Goal: Complete application form: Complete application form

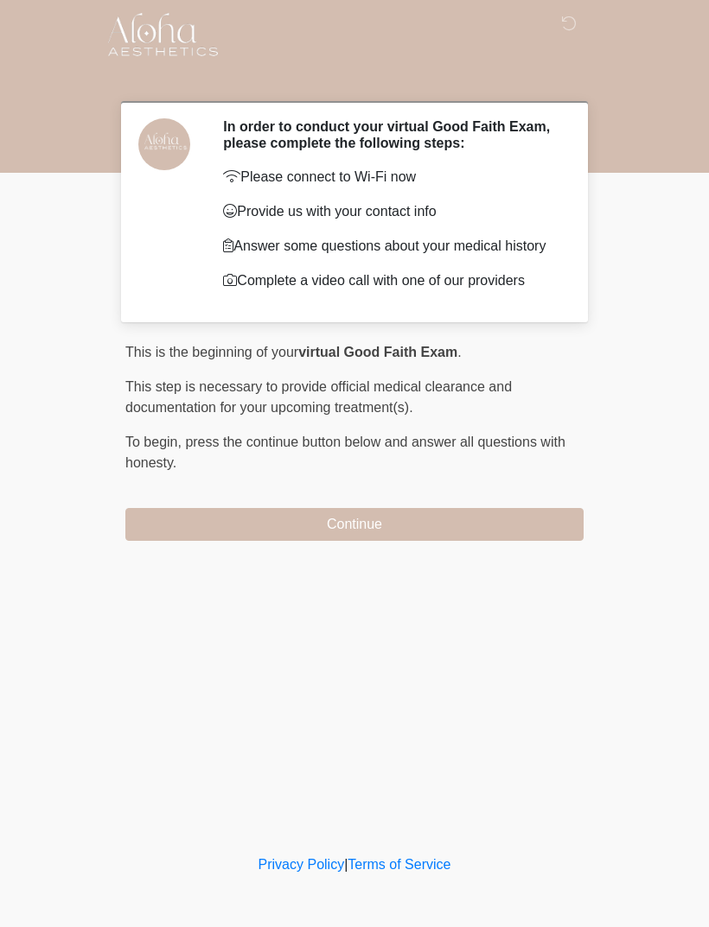
click at [175, 523] on button "Continue" at bounding box center [354, 524] width 458 height 33
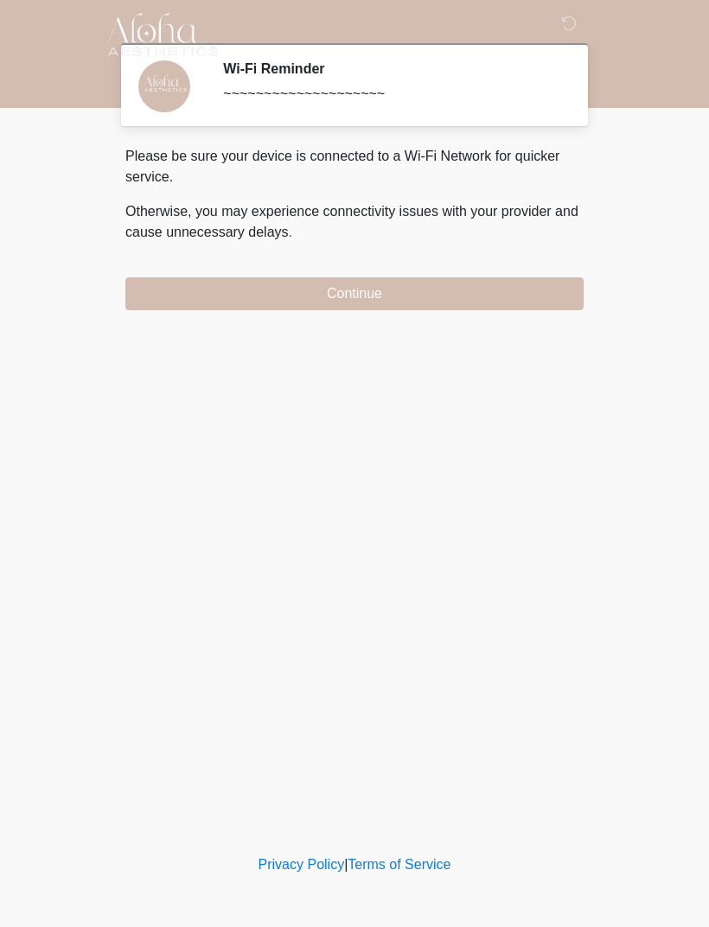
click at [157, 286] on button "Continue" at bounding box center [354, 293] width 458 height 33
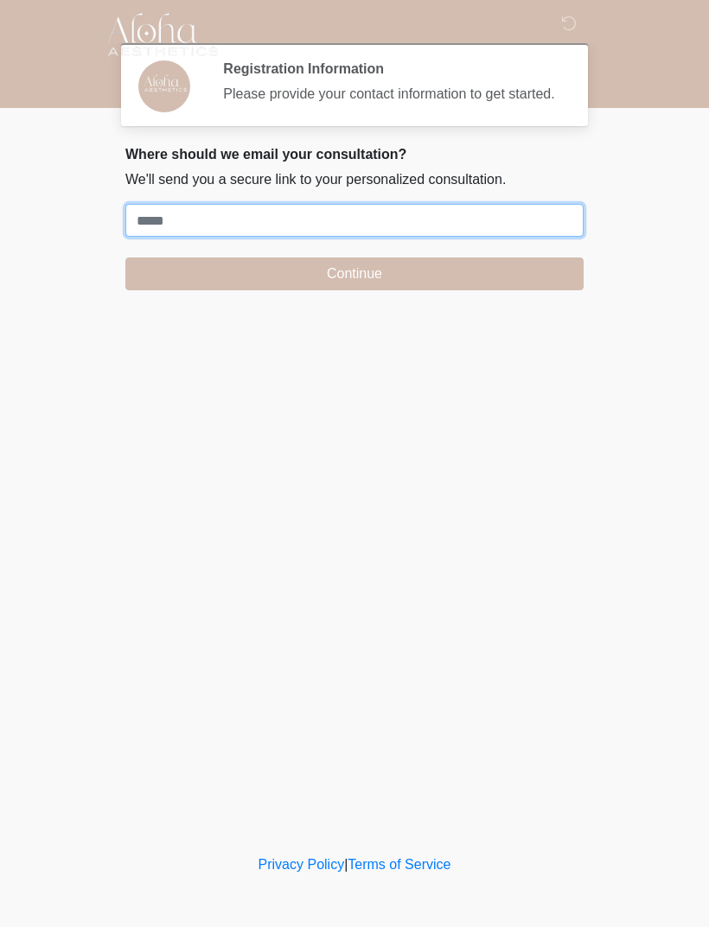
click at [152, 231] on input "Where should we email your treatment plan?" at bounding box center [354, 220] width 458 height 33
type input "**********"
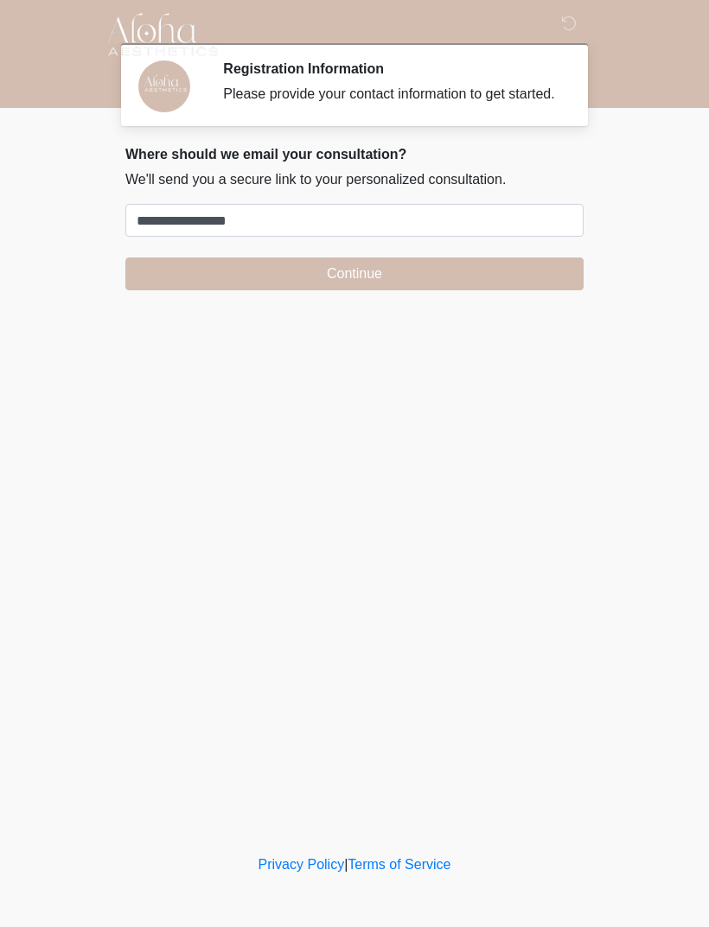
click at [481, 290] on button "Continue" at bounding box center [354, 274] width 458 height 33
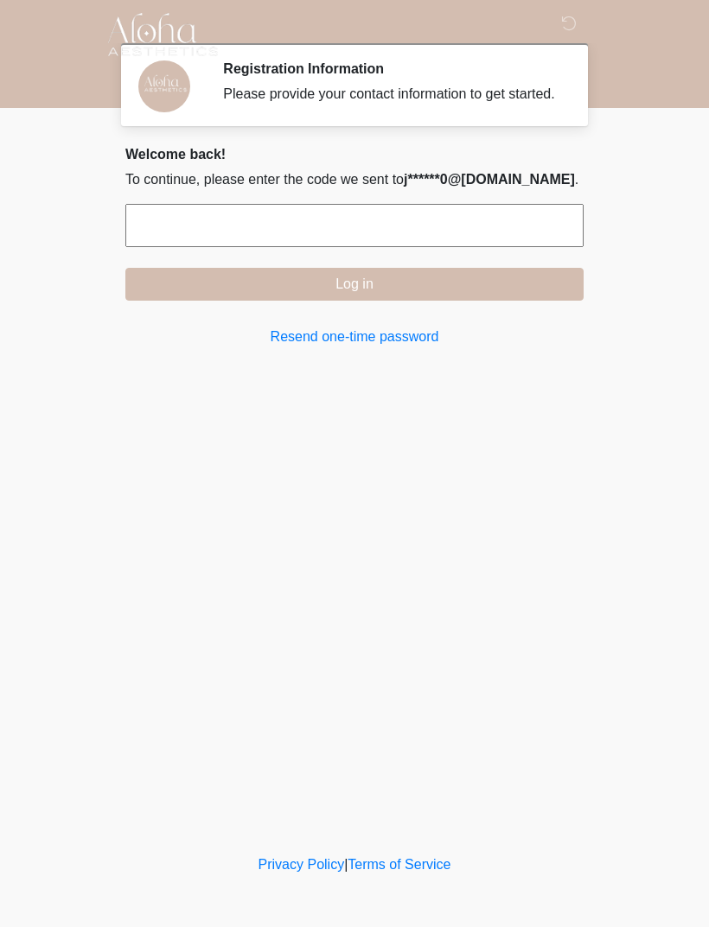
click at [480, 245] on input "text" at bounding box center [354, 225] width 458 height 43
click at [264, 245] on input "text" at bounding box center [354, 225] width 458 height 43
type input "******"
click at [476, 292] on button "Log in" at bounding box center [354, 284] width 458 height 33
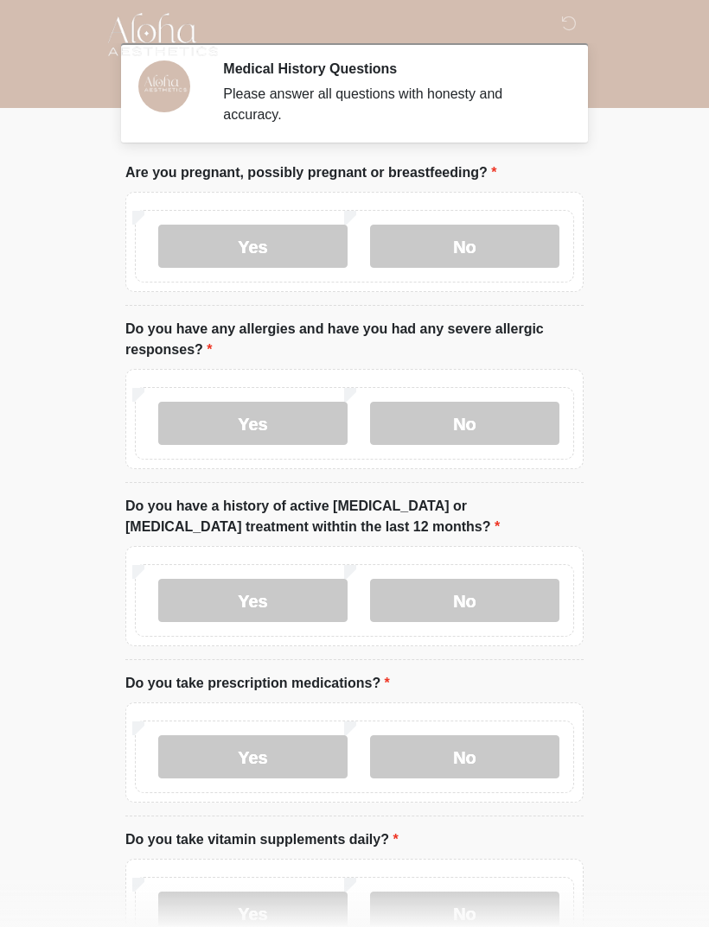
click at [498, 239] on label "No" at bounding box center [464, 246] width 189 height 43
click at [498, 424] on label "No" at bounding box center [464, 423] width 189 height 43
click at [500, 599] on label "No" at bounding box center [464, 600] width 189 height 43
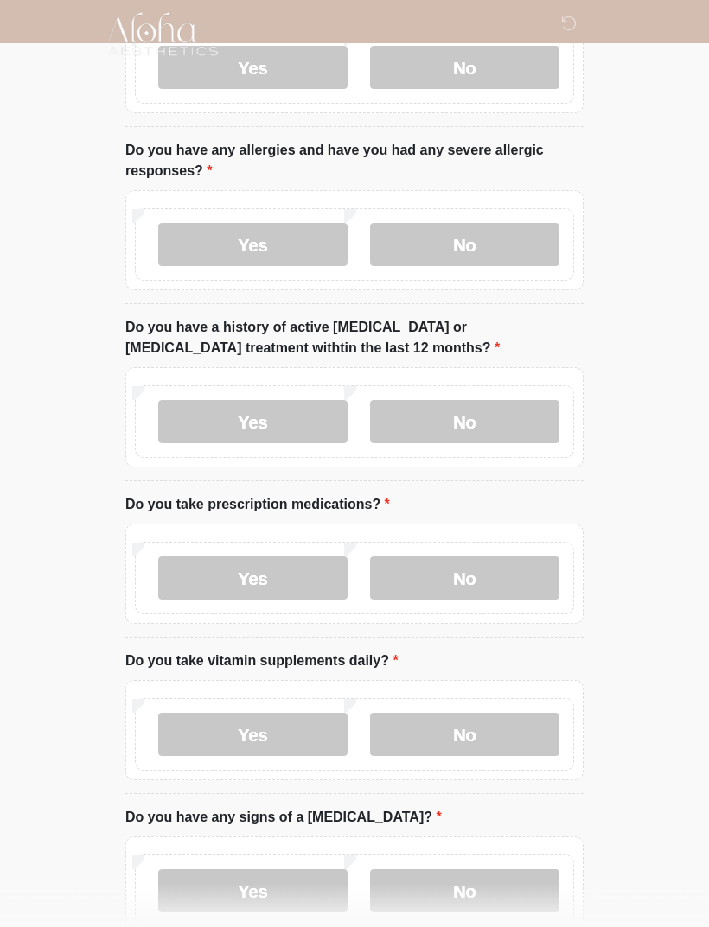
scroll to position [185, 0]
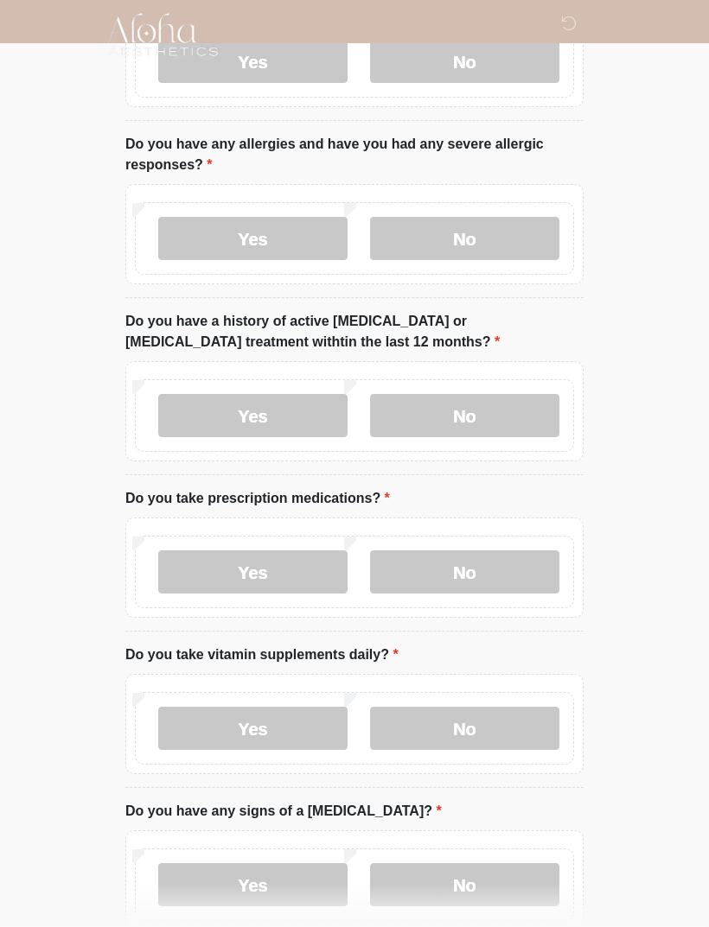
click at [263, 568] on label "Yes" at bounding box center [252, 572] width 189 height 43
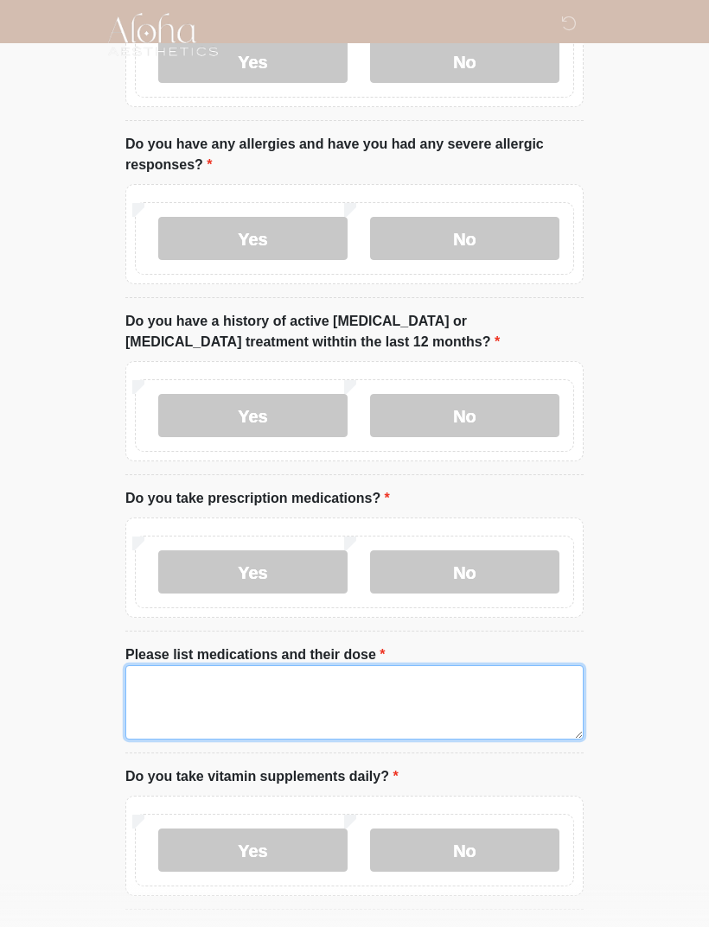
click at [327, 703] on textarea "Please list medications and their dose" at bounding box center [354, 702] width 458 height 74
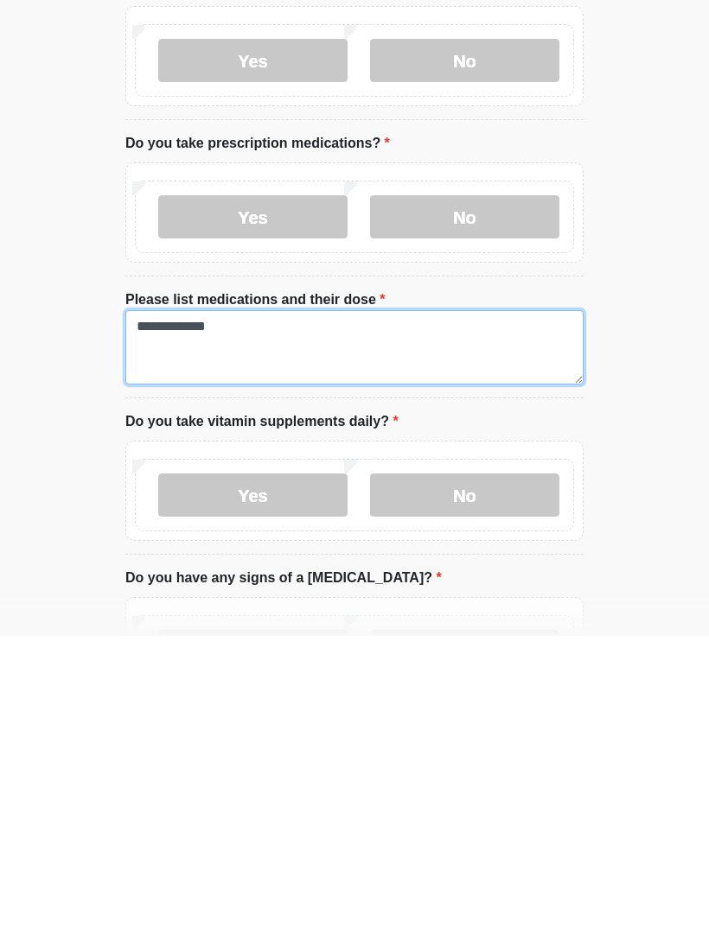
type textarea "**********"
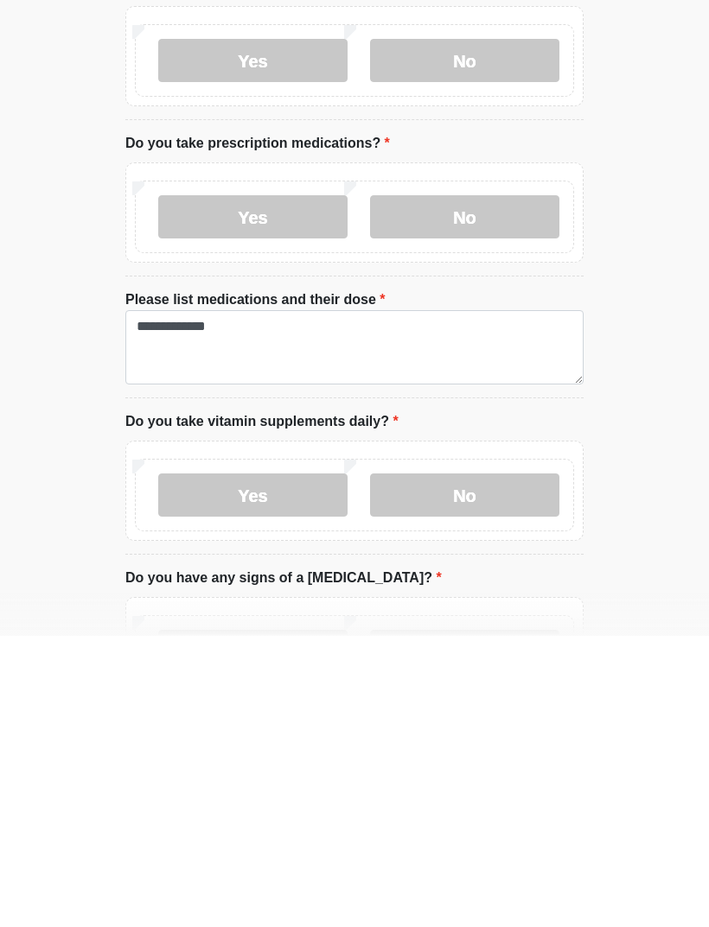
click at [295, 765] on label "Yes" at bounding box center [252, 786] width 189 height 43
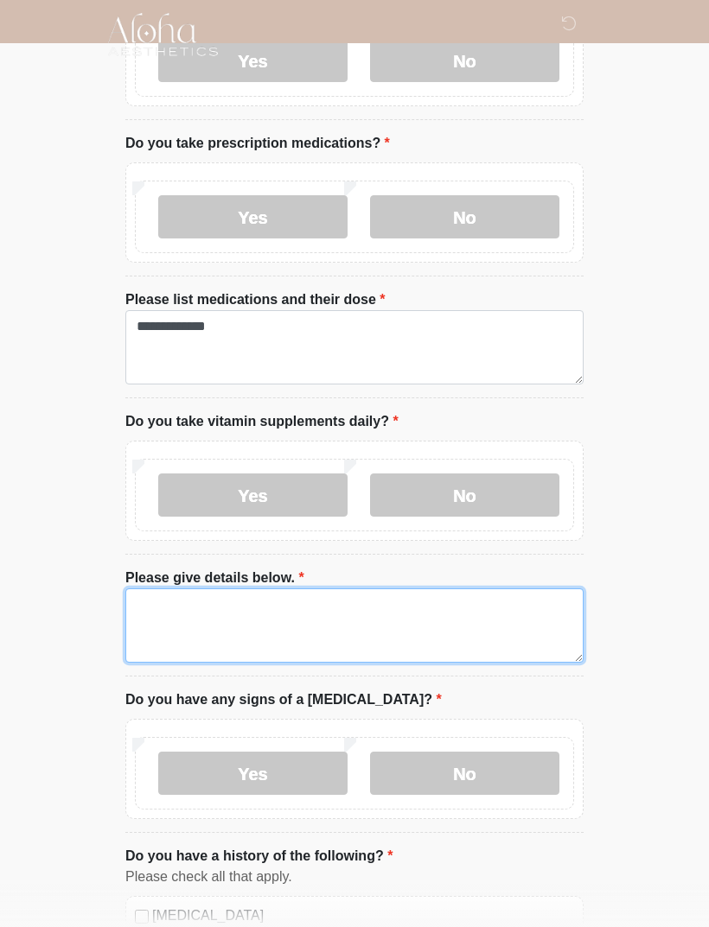
click at [286, 621] on textarea "Please give details below." at bounding box center [354, 626] width 458 height 74
click at [253, 605] on textarea "**********" at bounding box center [354, 626] width 458 height 74
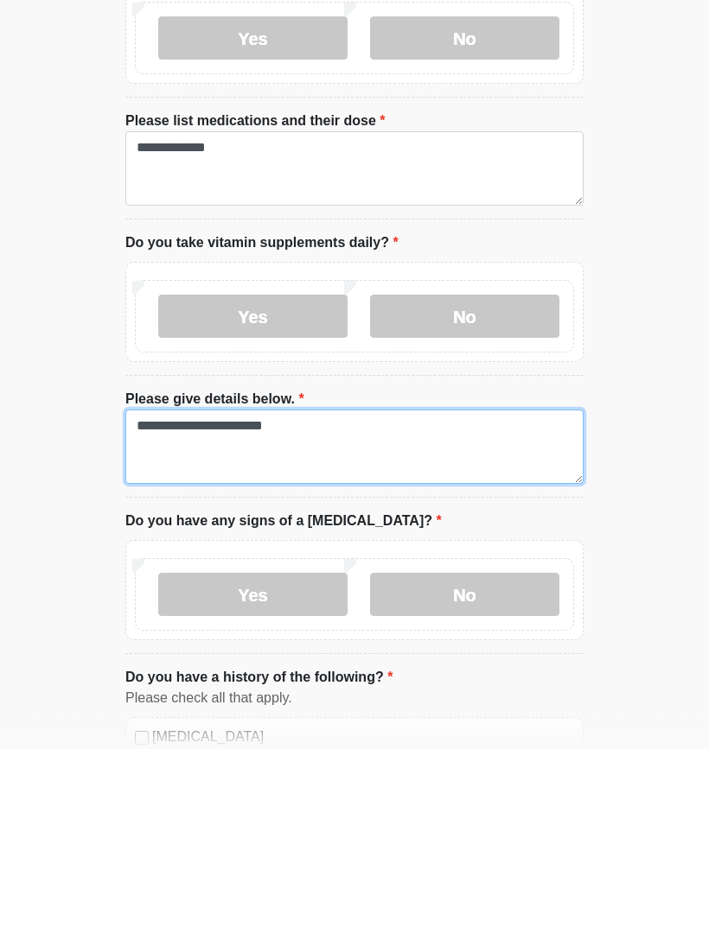
type textarea "**********"
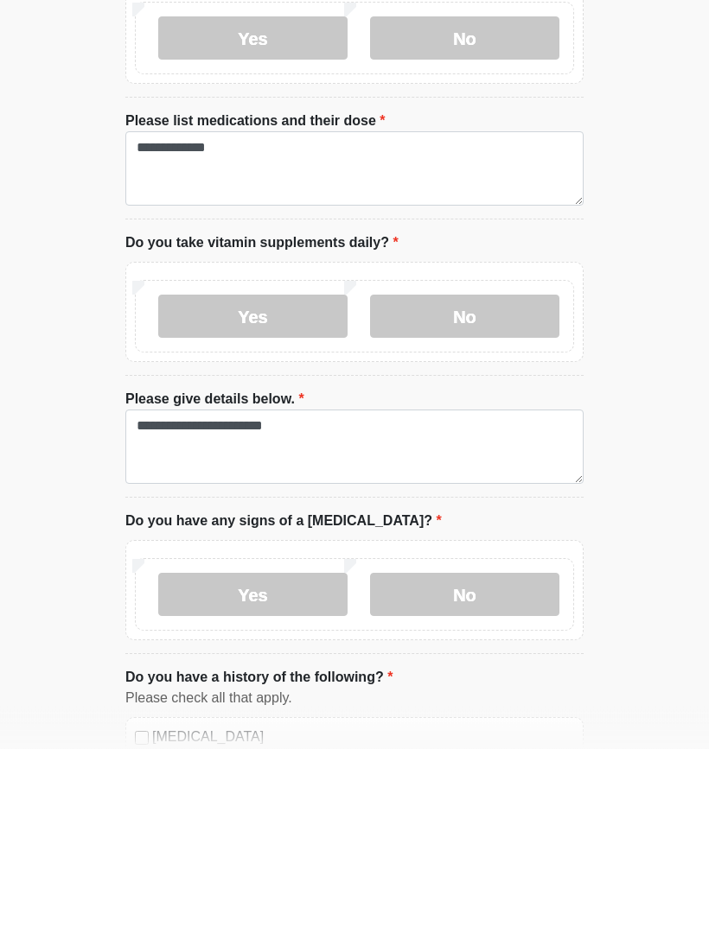
click at [489, 752] on label "No" at bounding box center [464, 773] width 189 height 43
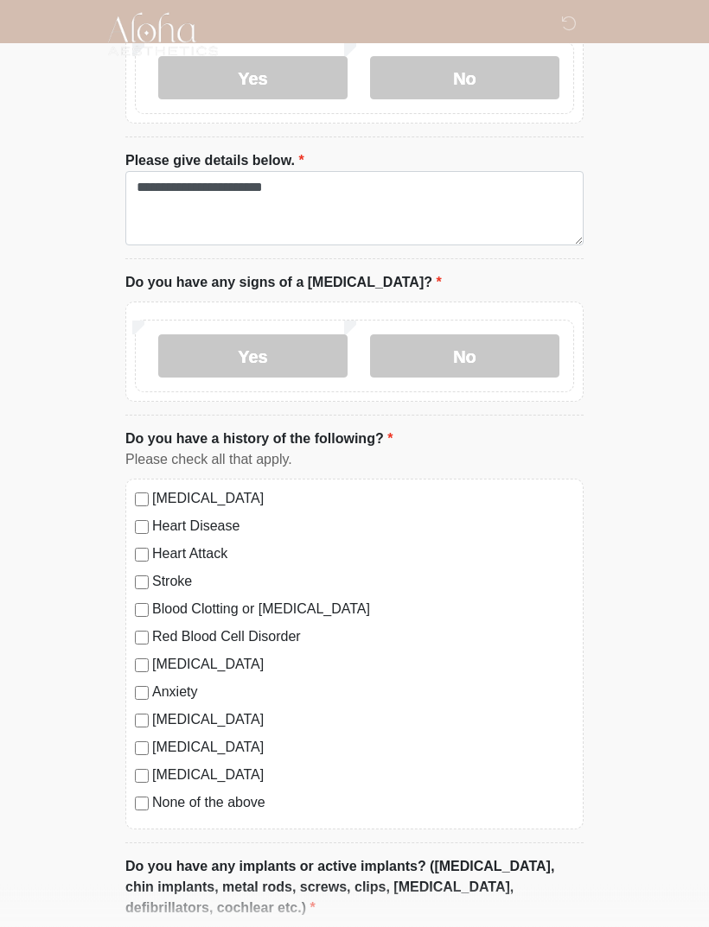
scroll to position [958, 0]
click at [153, 799] on label "None of the above" at bounding box center [363, 803] width 422 height 21
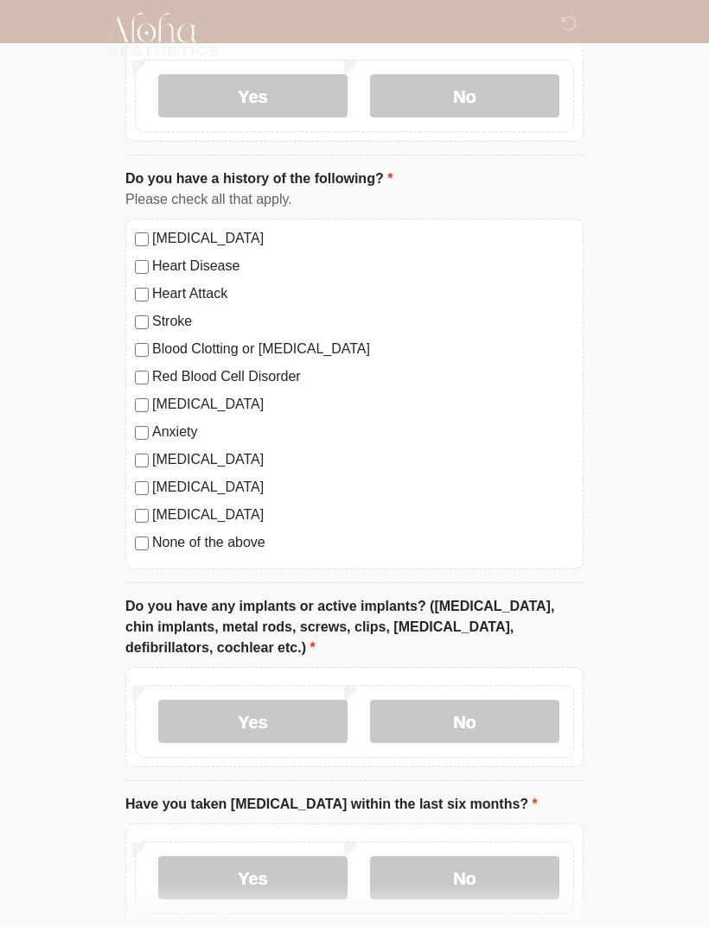
scroll to position [1244, 0]
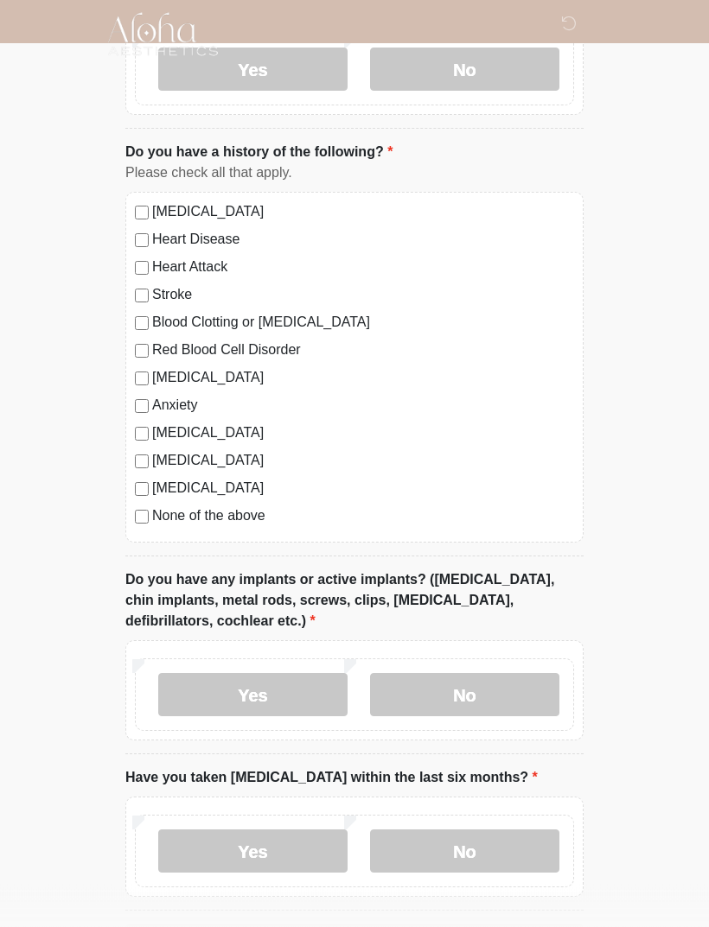
click at [299, 685] on label "Yes" at bounding box center [252, 695] width 189 height 43
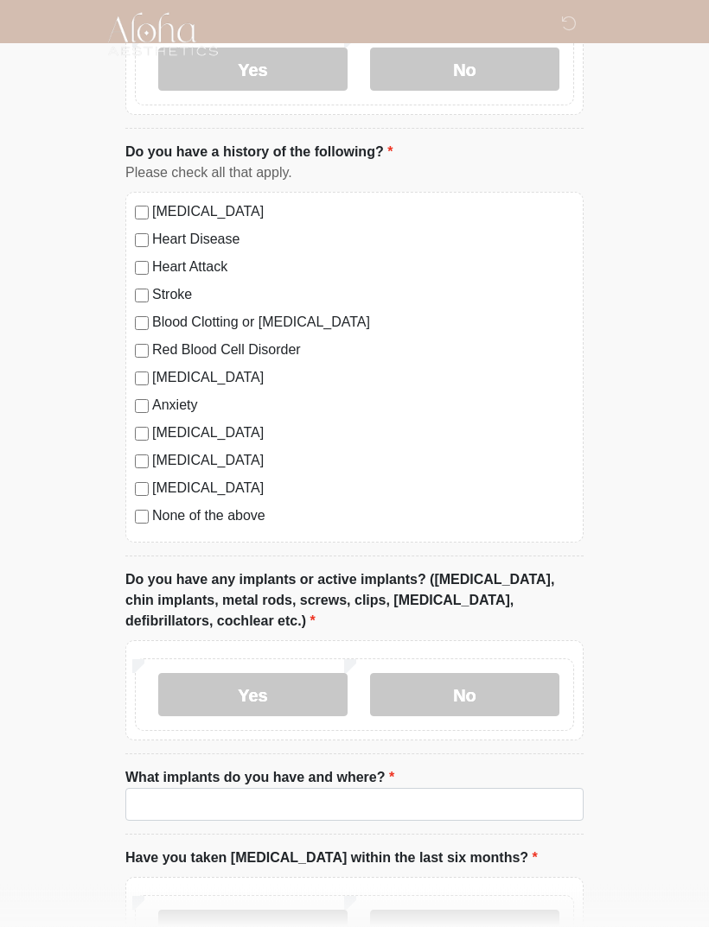
scroll to position [1245, 0]
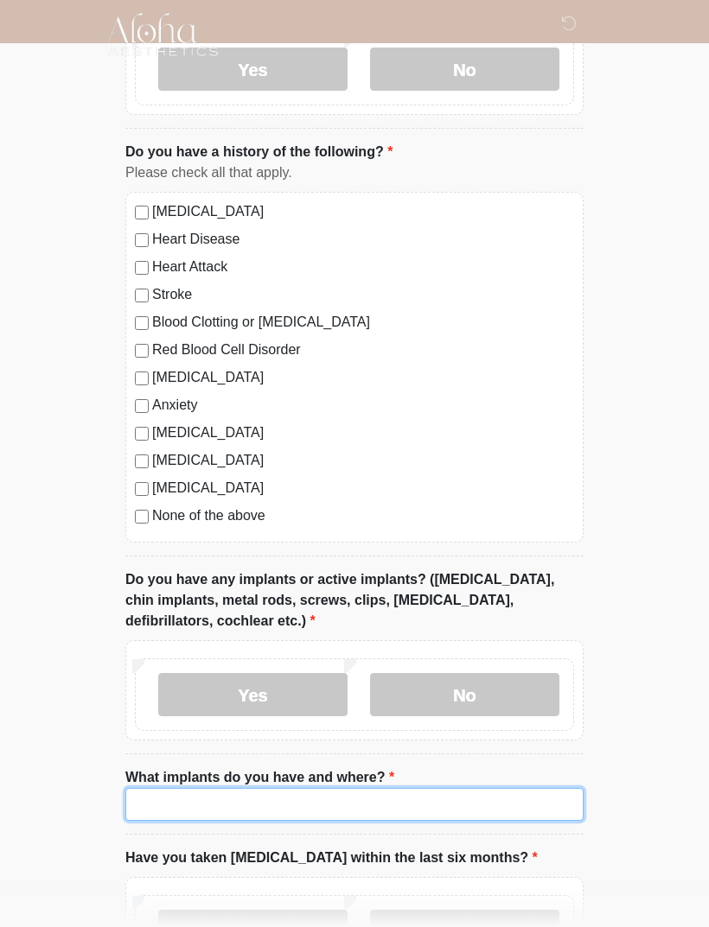
click at [434, 798] on input "What implants do you have and where?" at bounding box center [354, 804] width 458 height 33
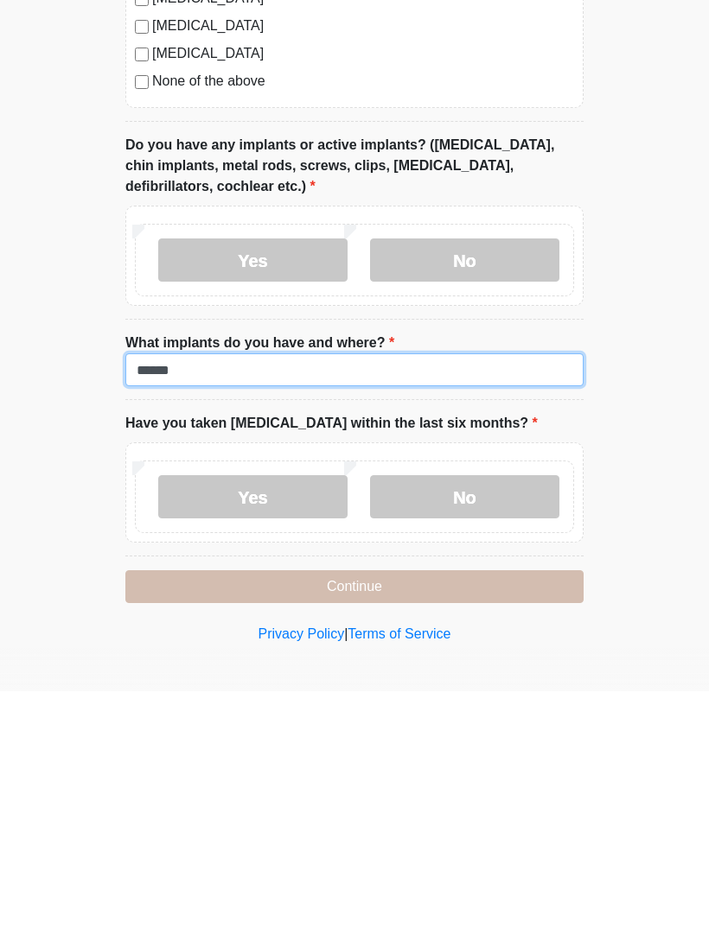
type input "******"
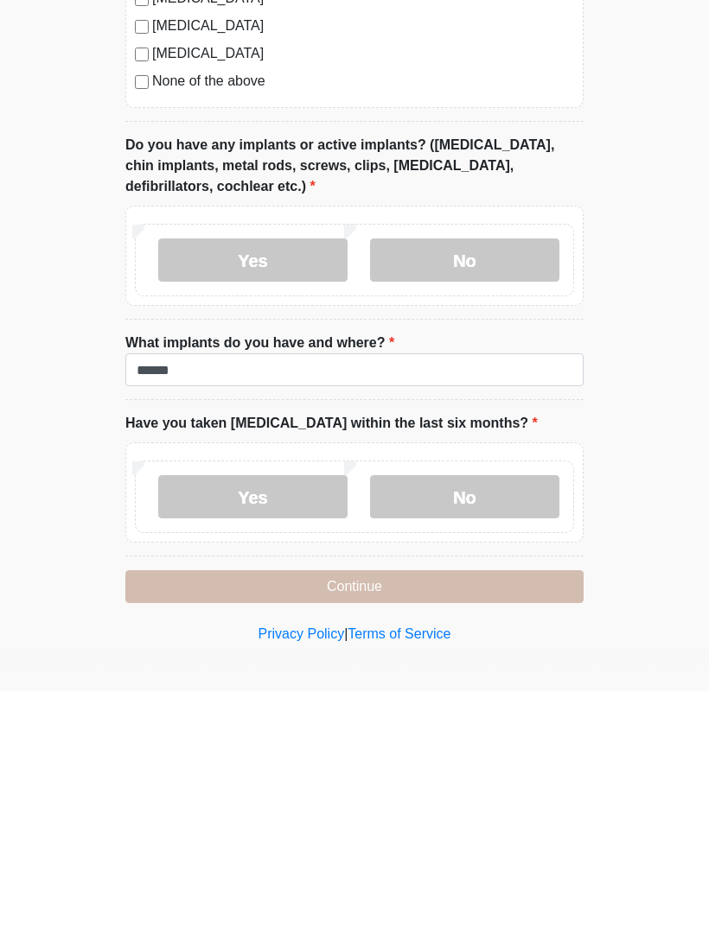
click at [523, 711] on label "No" at bounding box center [464, 732] width 189 height 43
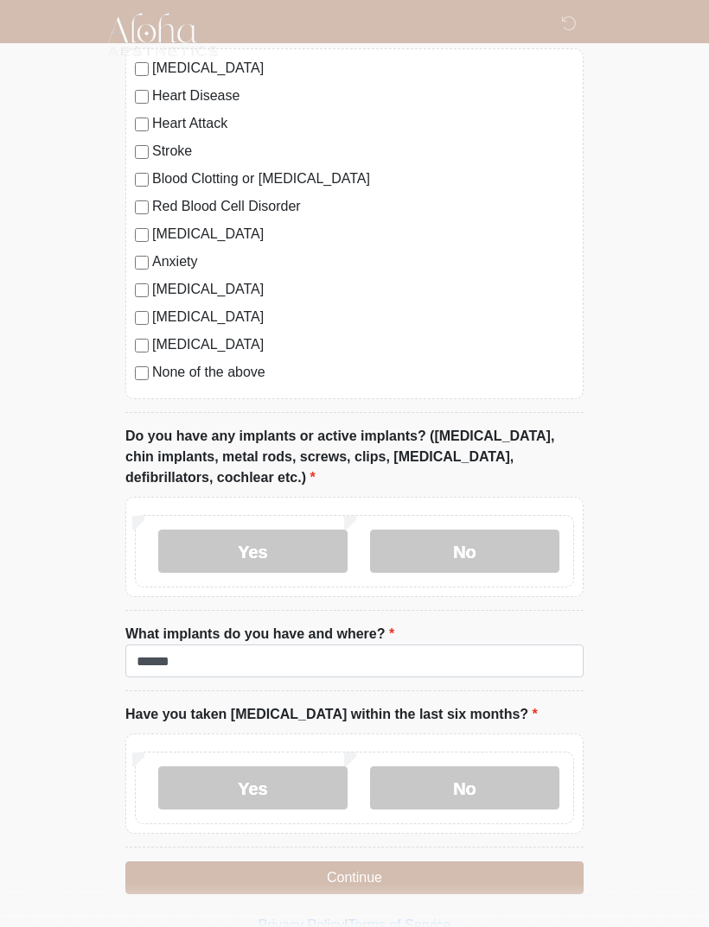
click at [308, 869] on button "Continue" at bounding box center [354, 878] width 458 height 33
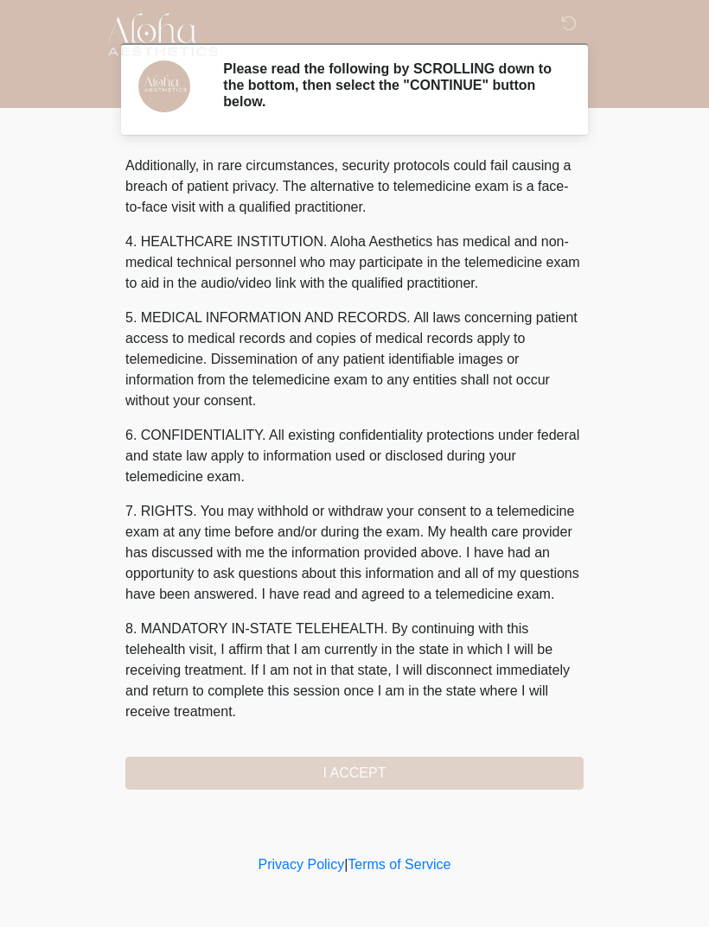
scroll to position [421, 0]
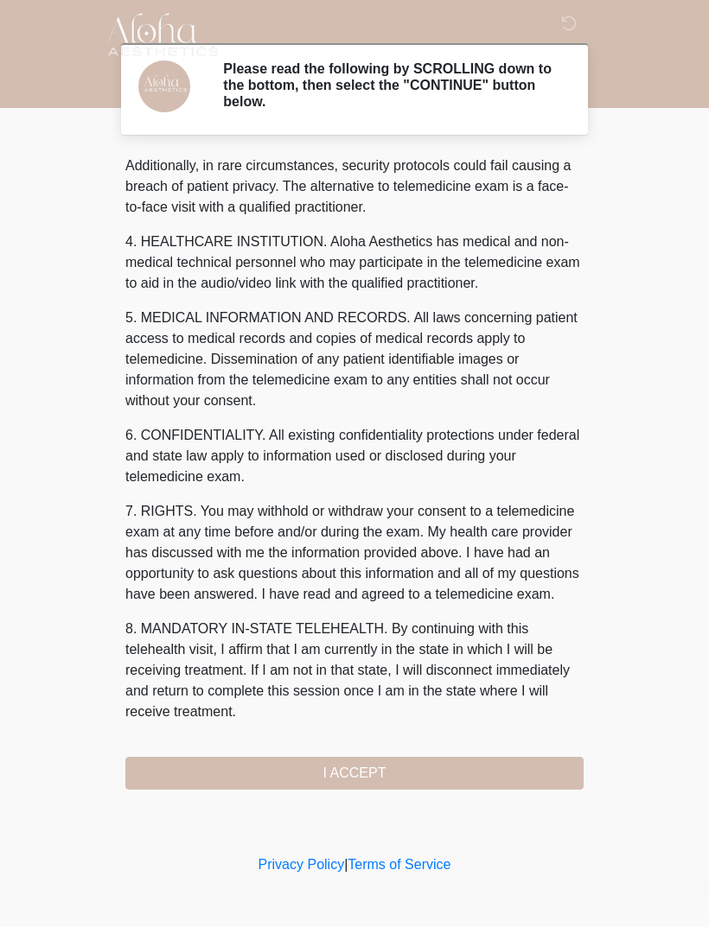
click at [372, 771] on button "I ACCEPT" at bounding box center [354, 773] width 458 height 33
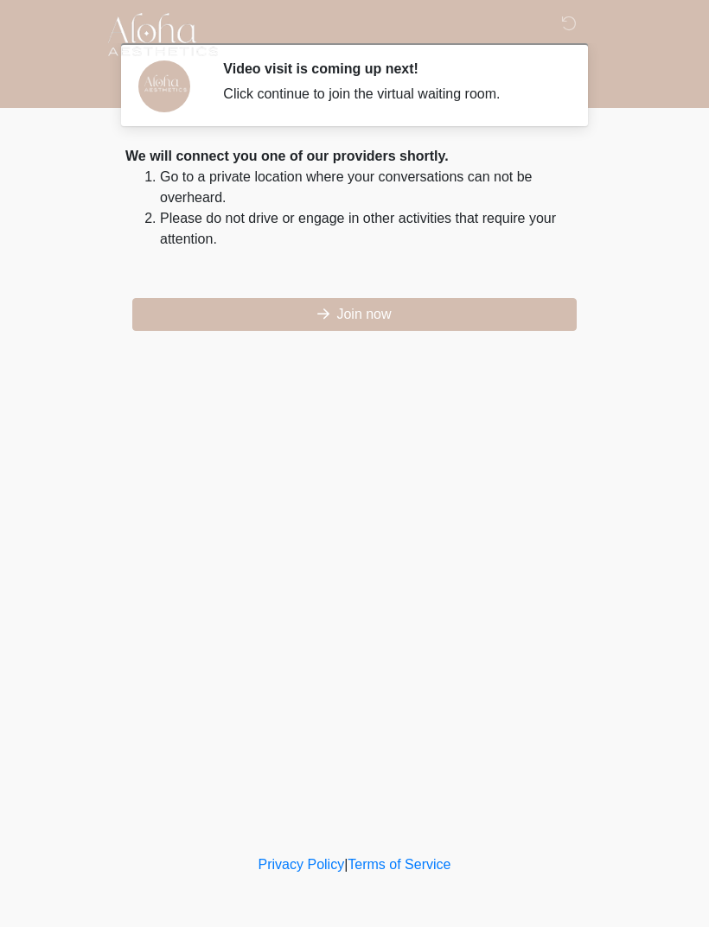
click at [439, 307] on button "Join now" at bounding box center [354, 314] width 444 height 33
